Goal: Find specific page/section: Find specific page/section

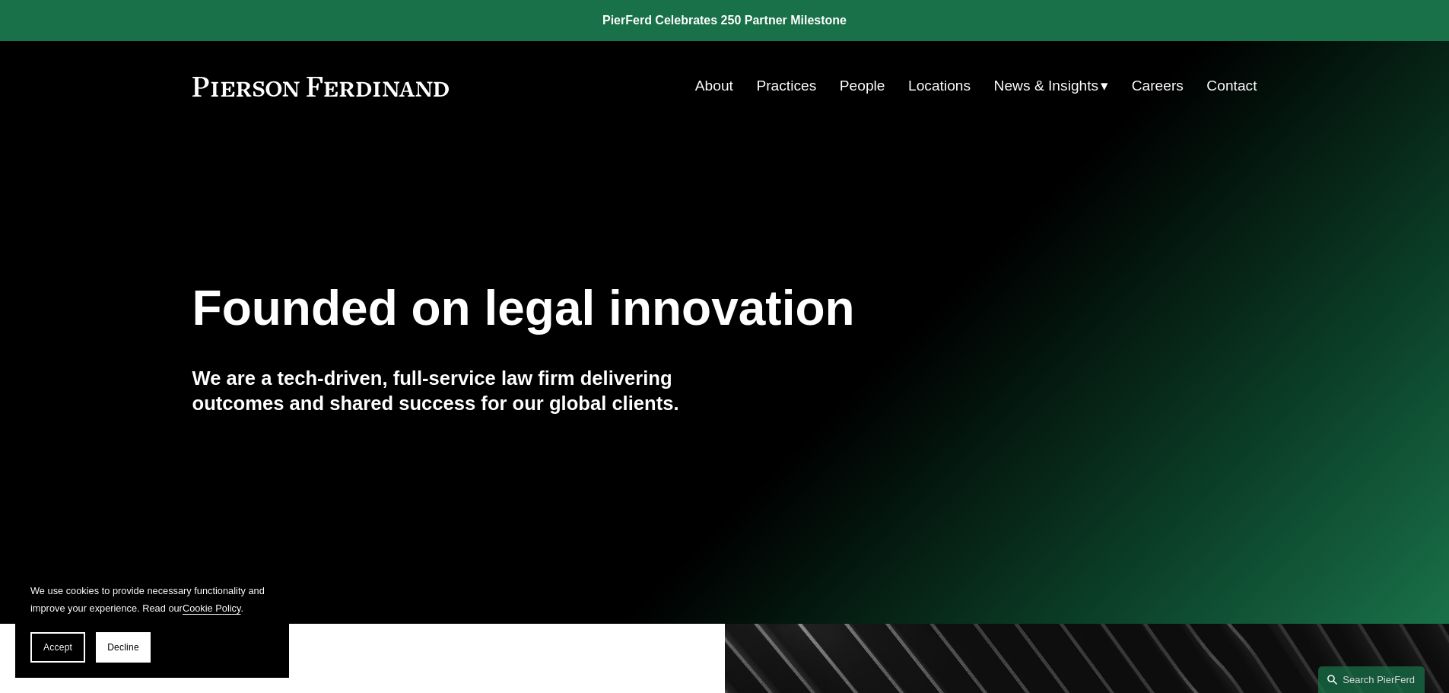
click at [866, 92] on link "People" at bounding box center [863, 85] width 46 height 29
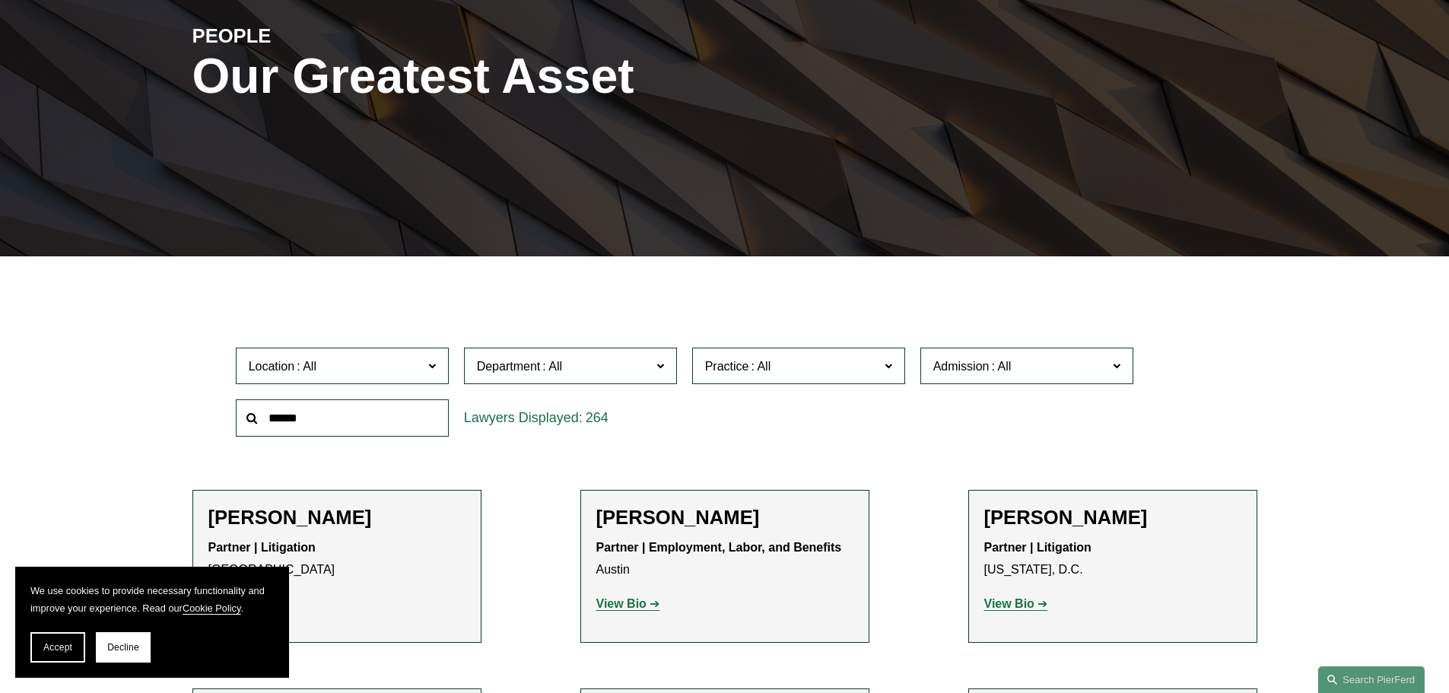
scroll to position [152, 0]
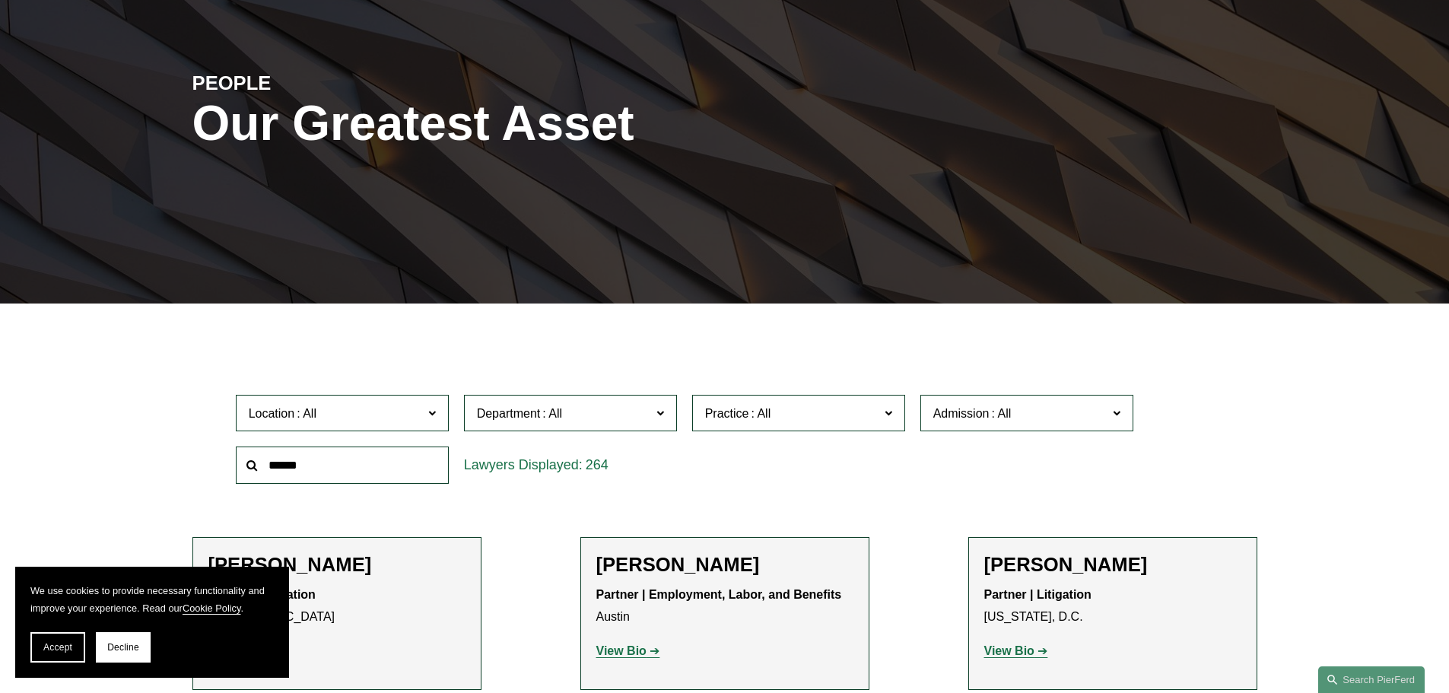
click at [1101, 405] on span "Admission" at bounding box center [1020, 413] width 174 height 21
click at [0, 0] on link "[US_STATE]" at bounding box center [0, 0] width 0 height 0
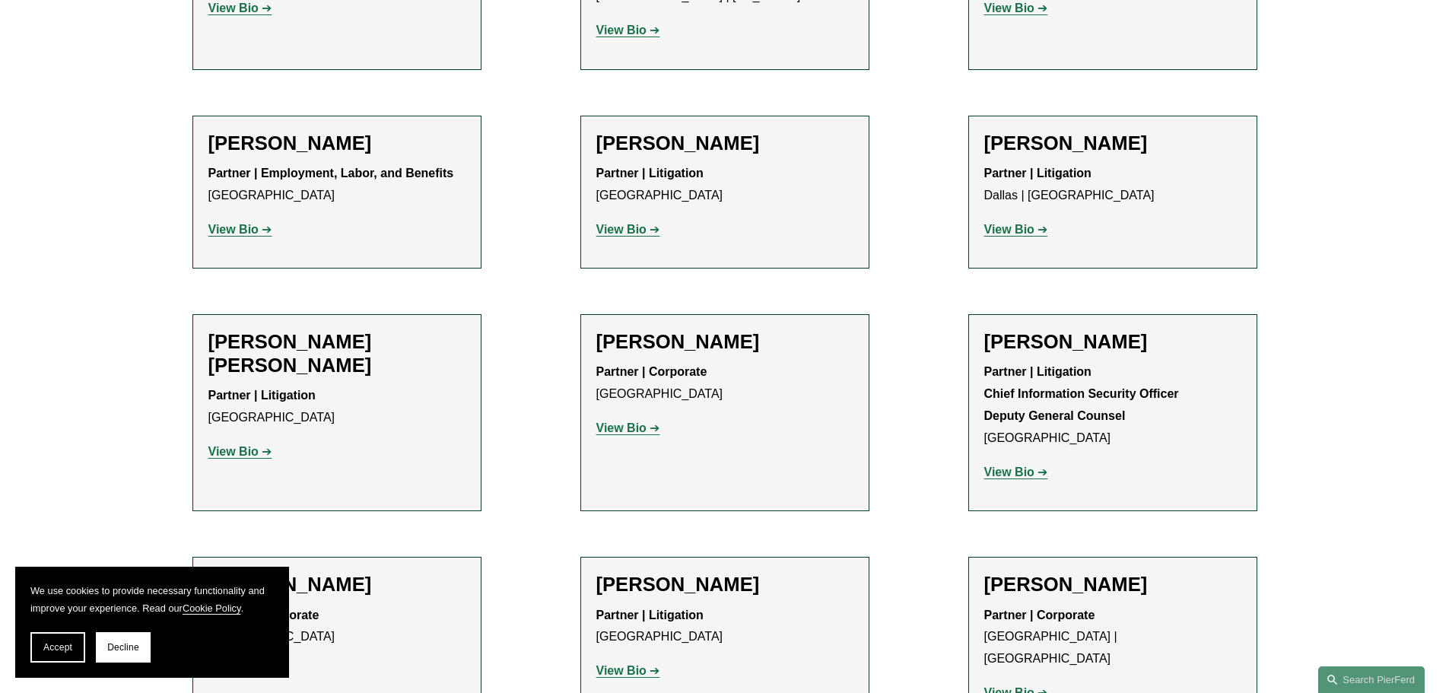
scroll to position [1673, 0]
